Goal: Task Accomplishment & Management: Use online tool/utility

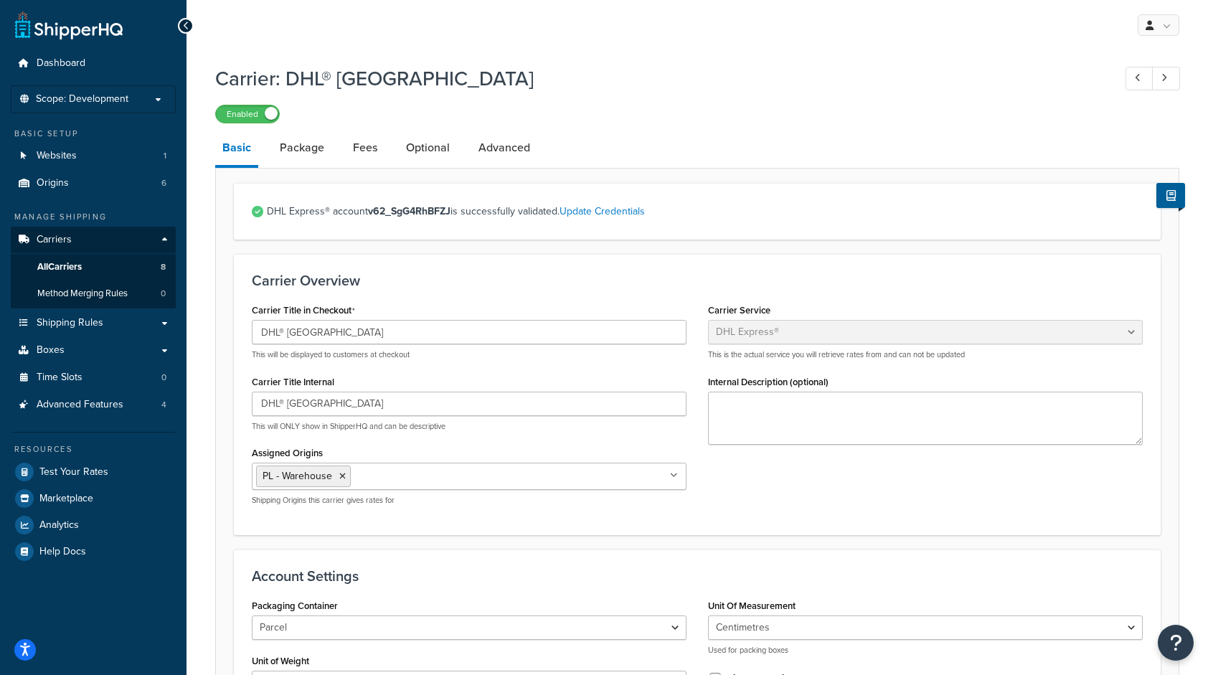
select select "dhl"
select select "kg"
select select "CM"
click at [136, 104] on p "Scope: Development" at bounding box center [93, 99] width 152 height 12
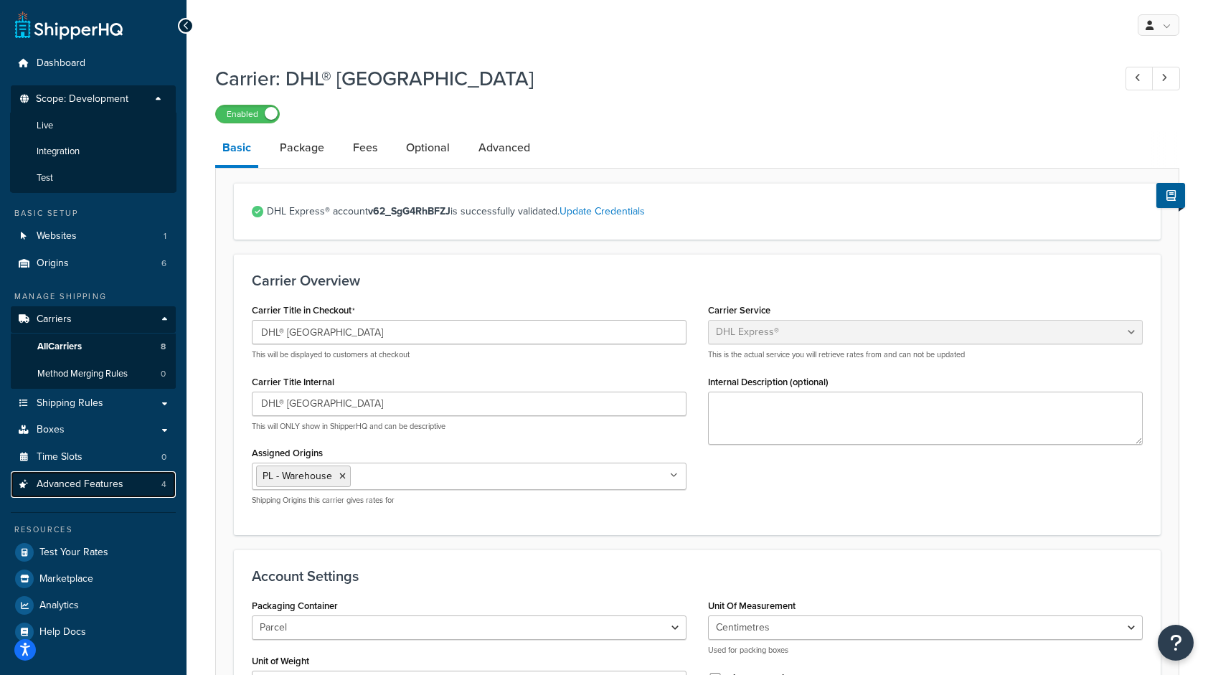
click at [114, 484] on span "Advanced Features" at bounding box center [80, 484] width 87 height 12
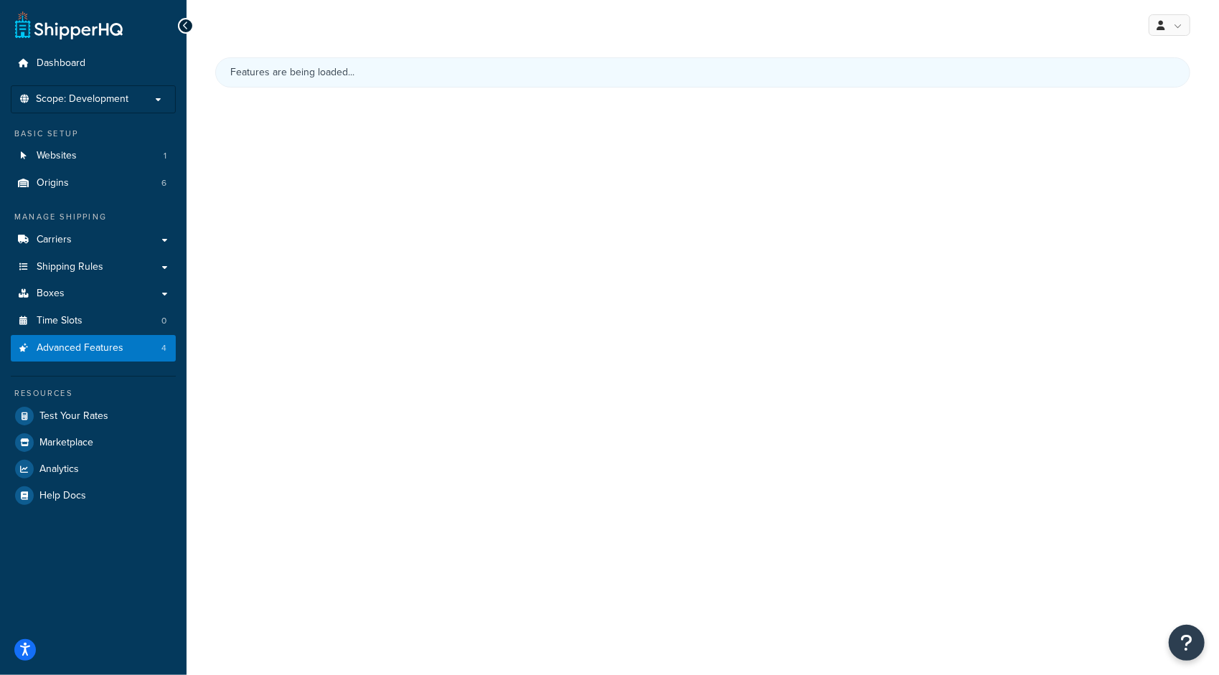
click at [320, 89] on div "Features are being loaded..." at bounding box center [703, 90] width 1032 height 80
click at [324, 68] on div "Features are being loaded..." at bounding box center [702, 72] width 975 height 30
